Goal: Transaction & Acquisition: Purchase product/service

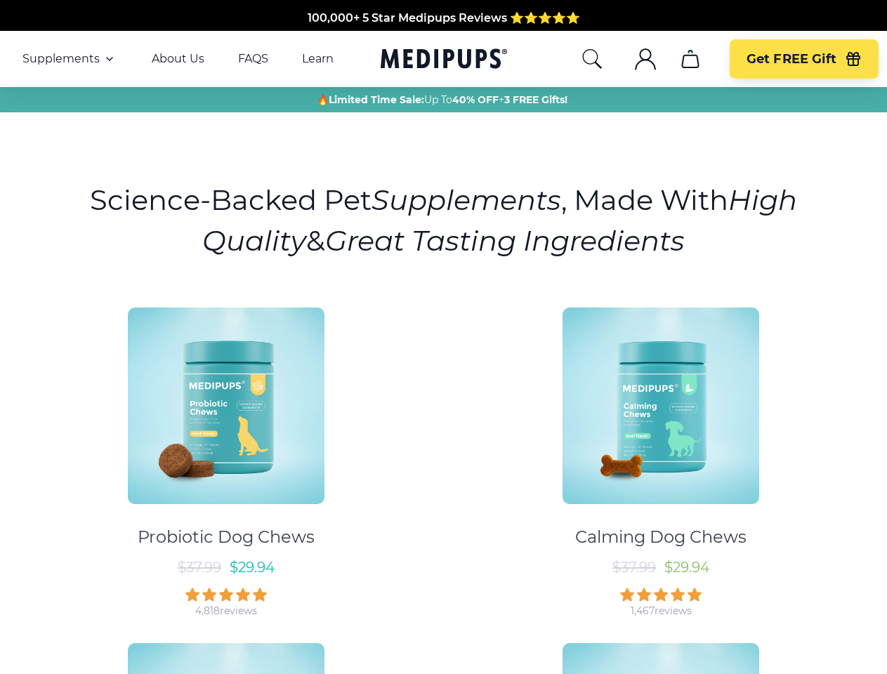
click at [443, 337] on div "Probiotic Dog Chews $ 37.99 $ 29.94 4,818 reviews Calming Dog Chews $ 37.99 $ 2…" at bounding box center [443, 624] width 870 height 659
click at [70, 59] on span "Supplements" at bounding box center [60, 59] width 77 height 14
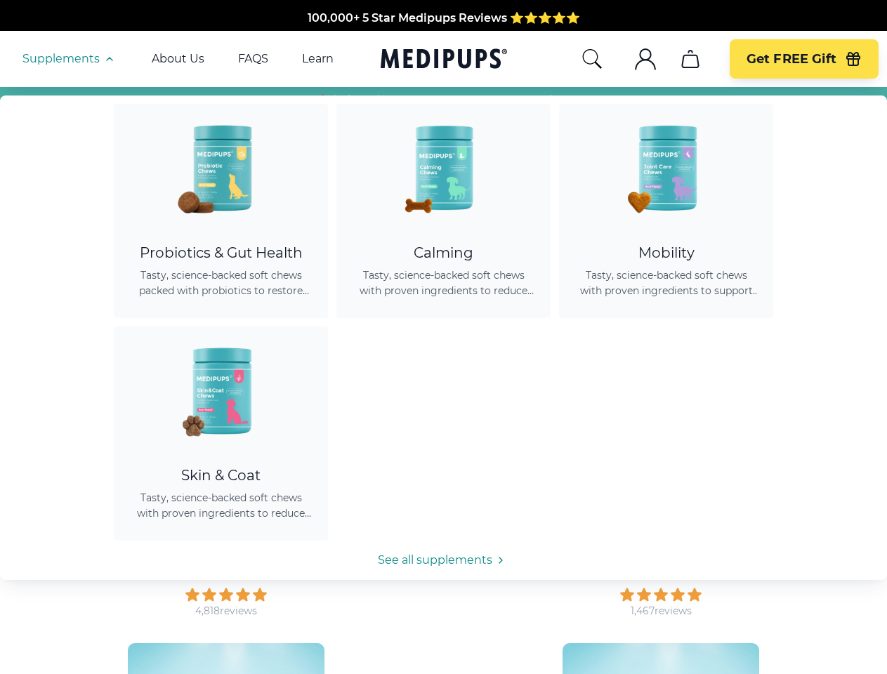
click at [108, 59] on icon "button" at bounding box center [109, 59] width 17 height 17
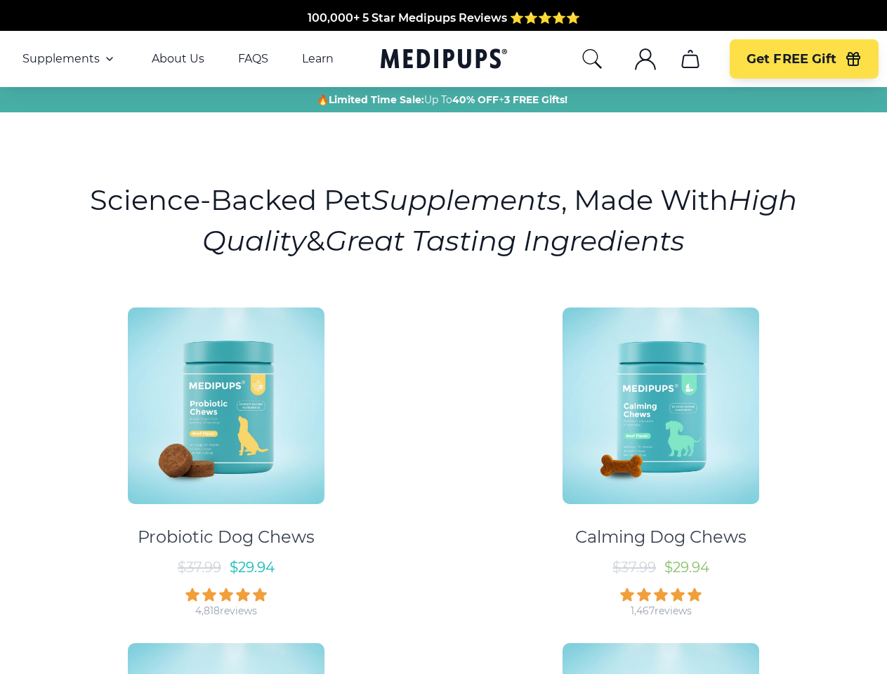
click at [591, 59] on icon "search" at bounding box center [592, 59] width 22 height 22
click at [645, 59] on icon ".cls-1{fill:none;stroke:currentColor;stroke-miterlimit:10;stroke-width:1.5px;}" at bounding box center [645, 59] width 22 height 22
click at [690, 59] on icon "cart" at bounding box center [690, 59] width 22 height 22
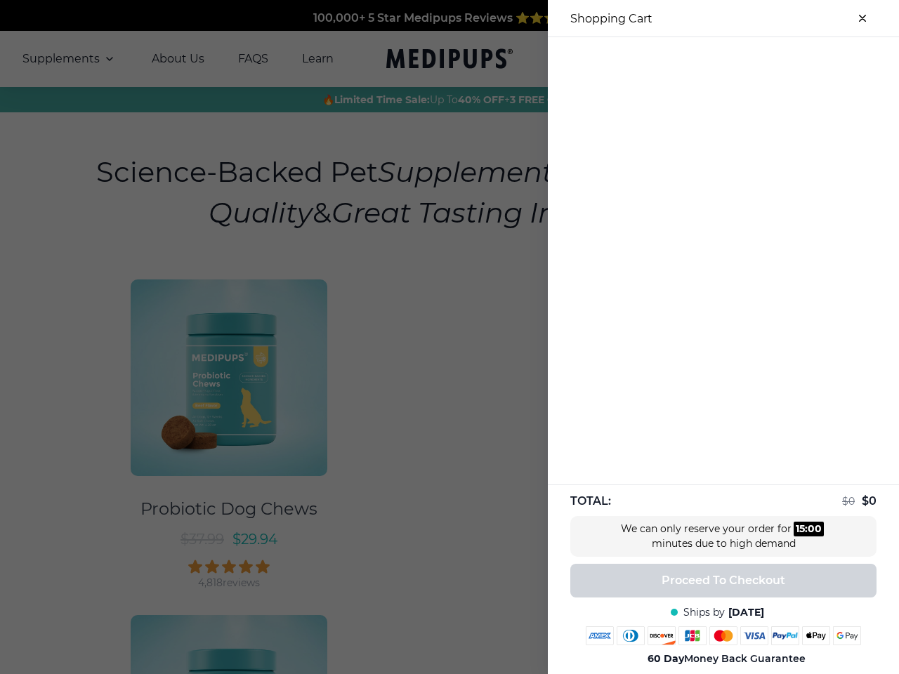
click at [690, 59] on div at bounding box center [723, 48] width 351 height 23
click at [803, 59] on div at bounding box center [723, 48] width 351 height 23
